Goal: Task Accomplishment & Management: Manage account settings

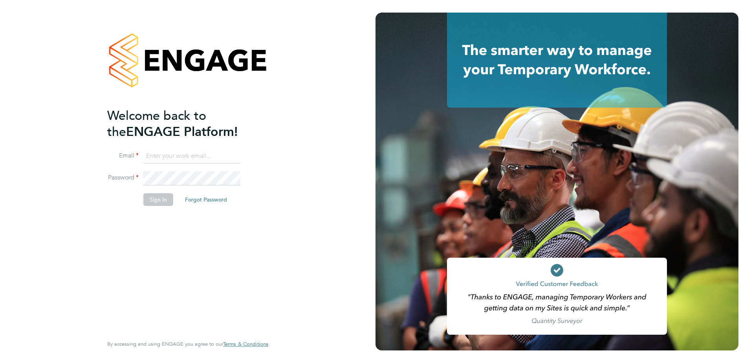
type input "martyn.reed@cpplc.com"
click at [160, 200] on button "Sign In" at bounding box center [158, 199] width 30 height 13
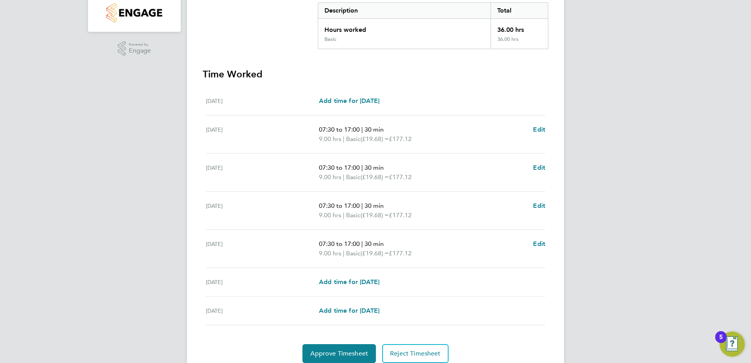
scroll to position [195, 0]
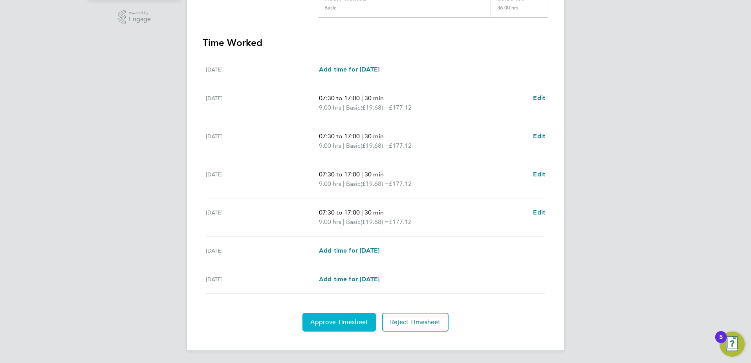
click at [352, 320] on span "Approve Timesheet" at bounding box center [339, 322] width 58 height 8
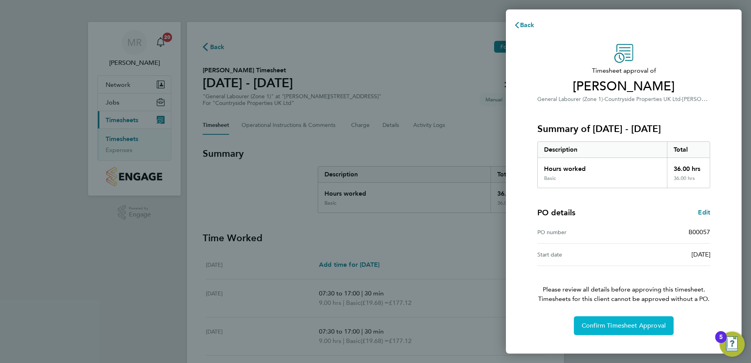
click at [620, 324] on span "Confirm Timesheet Approval" at bounding box center [624, 326] width 84 height 8
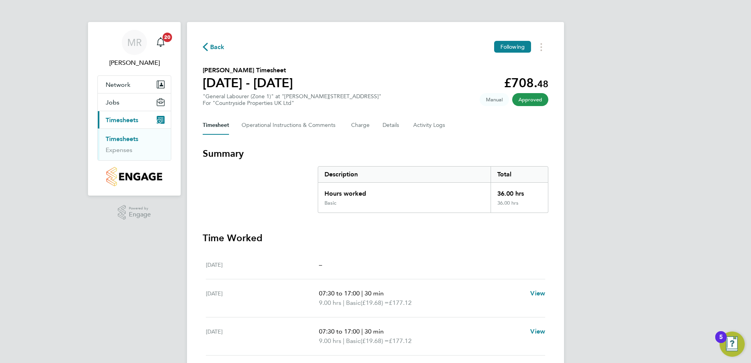
click at [122, 137] on link "Timesheets" at bounding box center [122, 138] width 33 height 7
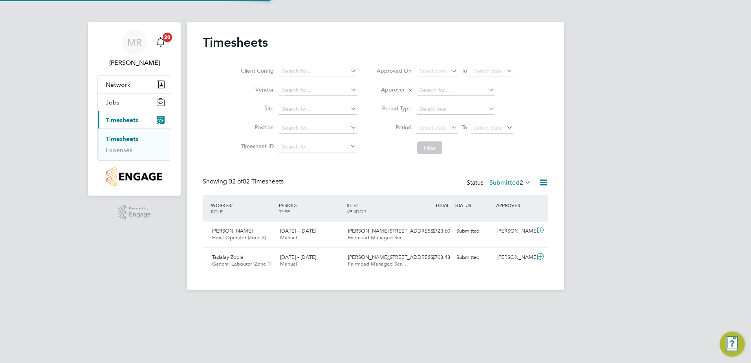
scroll to position [20, 68]
click at [236, 234] on span "Tony Grumbt" at bounding box center [232, 230] width 40 height 7
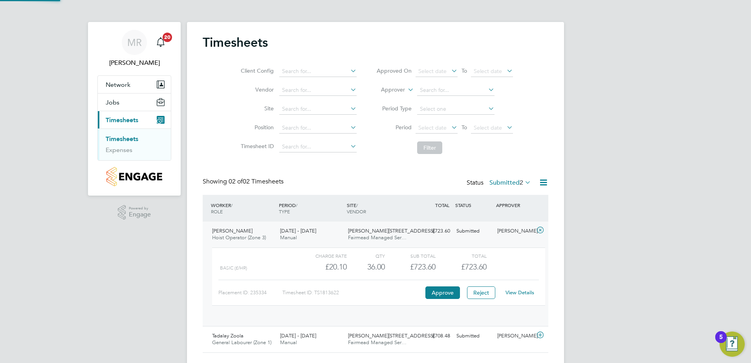
scroll to position [13, 77]
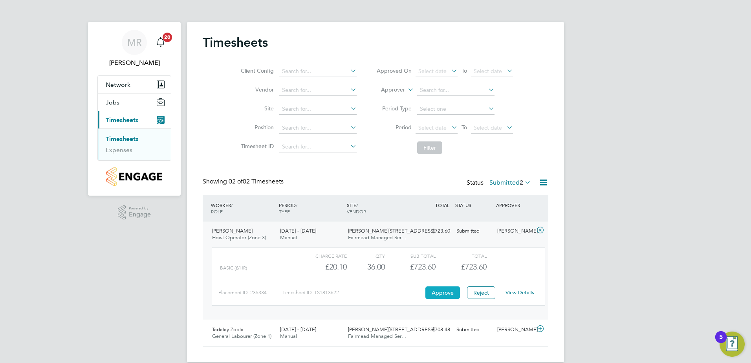
click at [439, 291] on button "Approve" at bounding box center [442, 292] width 35 height 13
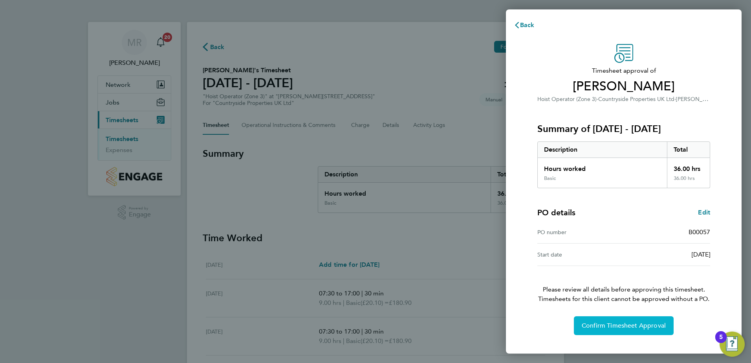
click at [608, 326] on span "Confirm Timesheet Approval" at bounding box center [624, 326] width 84 height 8
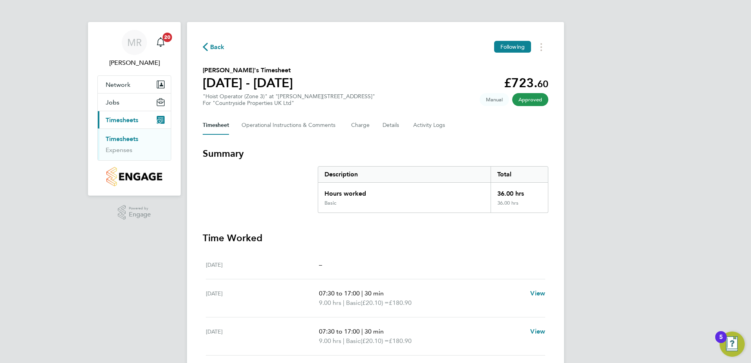
click at [132, 140] on link "Timesheets" at bounding box center [122, 138] width 33 height 7
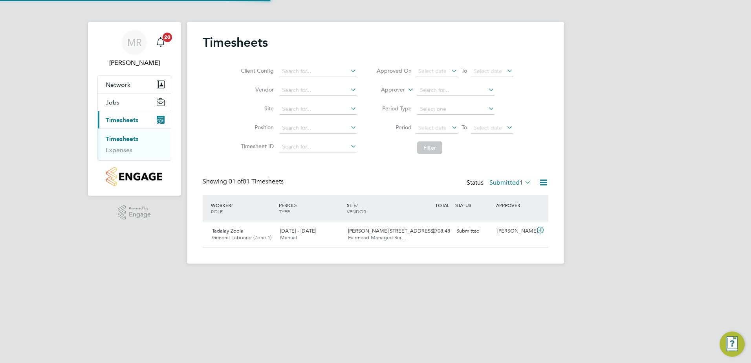
scroll to position [20, 68]
click at [237, 236] on span "General Labourer (Zone 1)" at bounding box center [241, 237] width 59 height 7
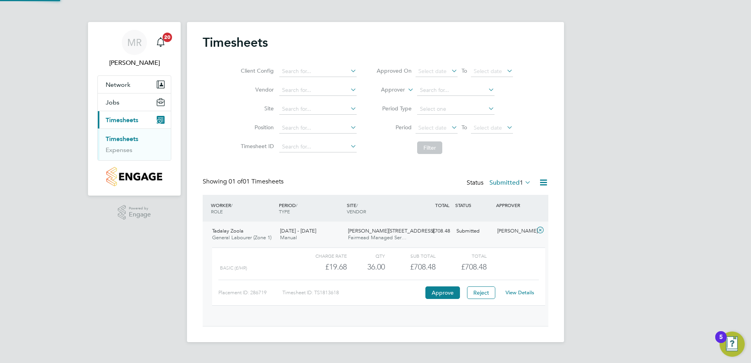
scroll to position [13, 77]
click at [435, 291] on button "Approve" at bounding box center [442, 292] width 35 height 13
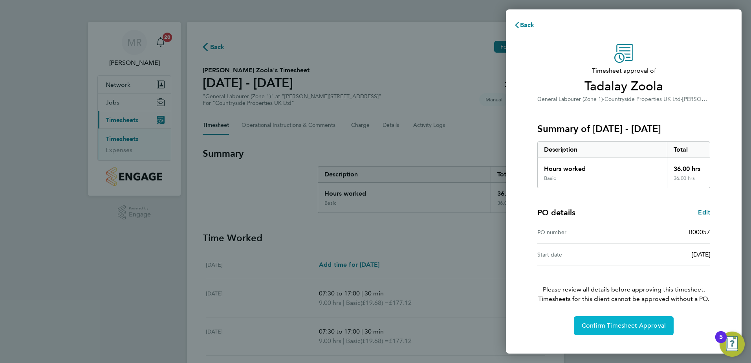
click at [647, 319] on button "Confirm Timesheet Approval" at bounding box center [624, 325] width 100 height 19
